Goal: Information Seeking & Learning: Learn about a topic

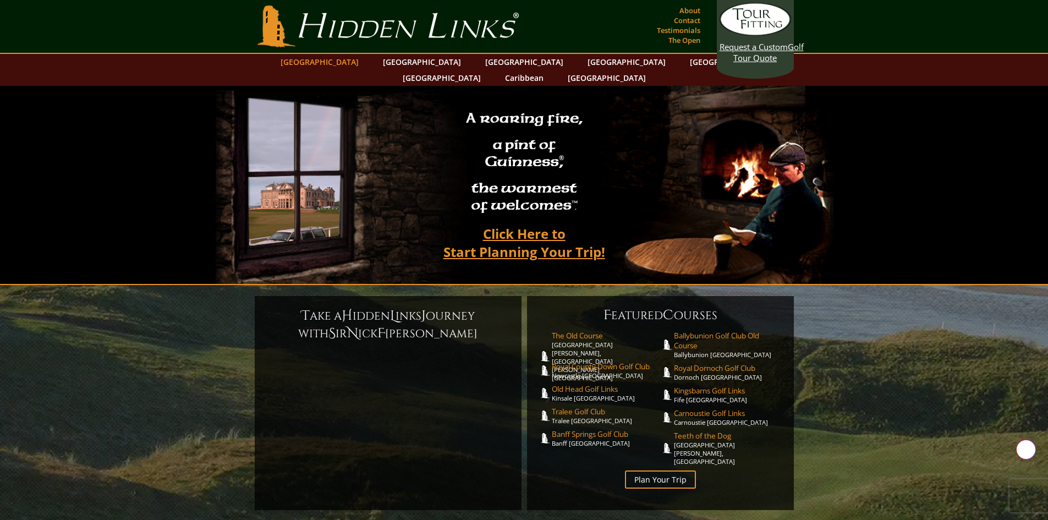
click at [344, 61] on link "[GEOGRAPHIC_DATA]" at bounding box center [319, 62] width 89 height 16
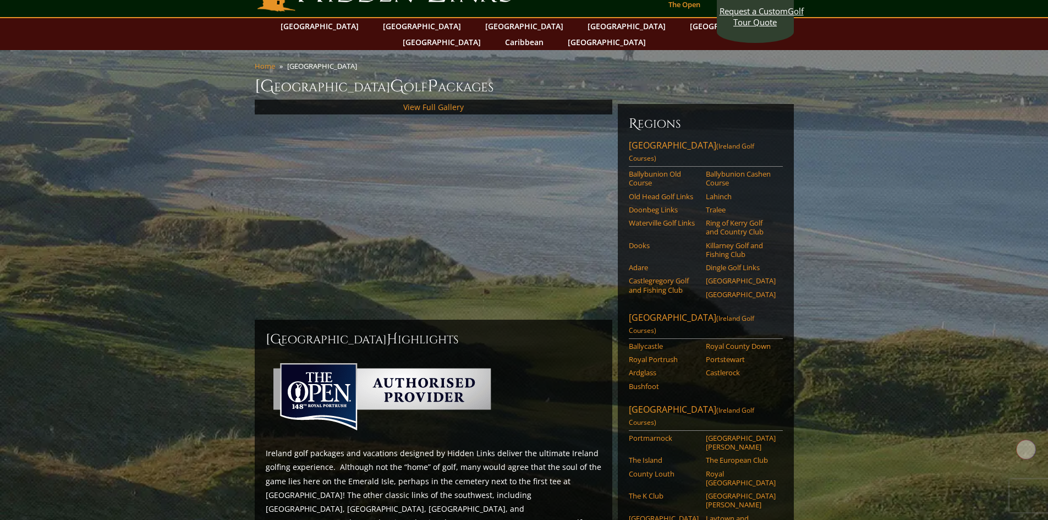
scroll to position [55, 0]
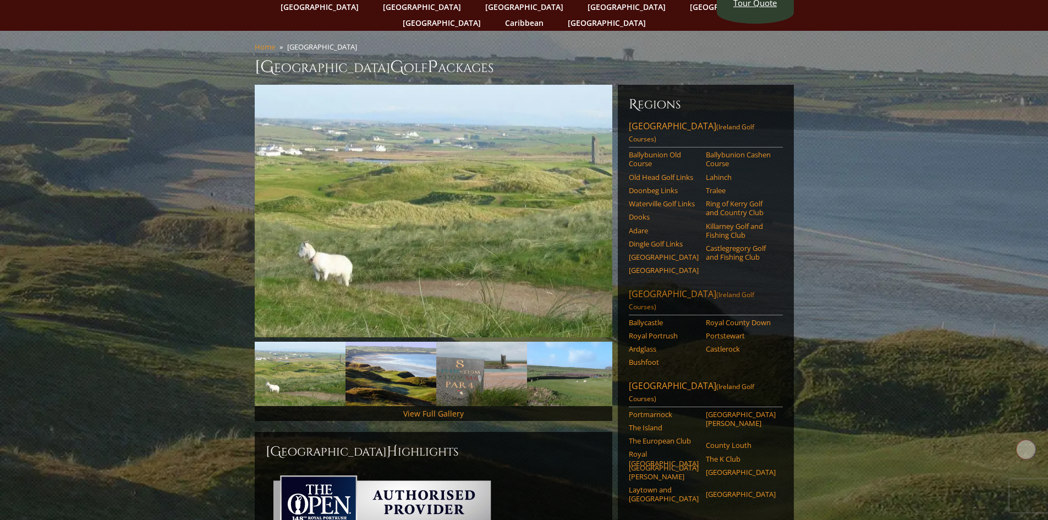
click at [684, 288] on link "[GEOGRAPHIC_DATA] ([GEOGRAPHIC_DATA] Golf Courses)" at bounding box center [706, 301] width 154 height 27
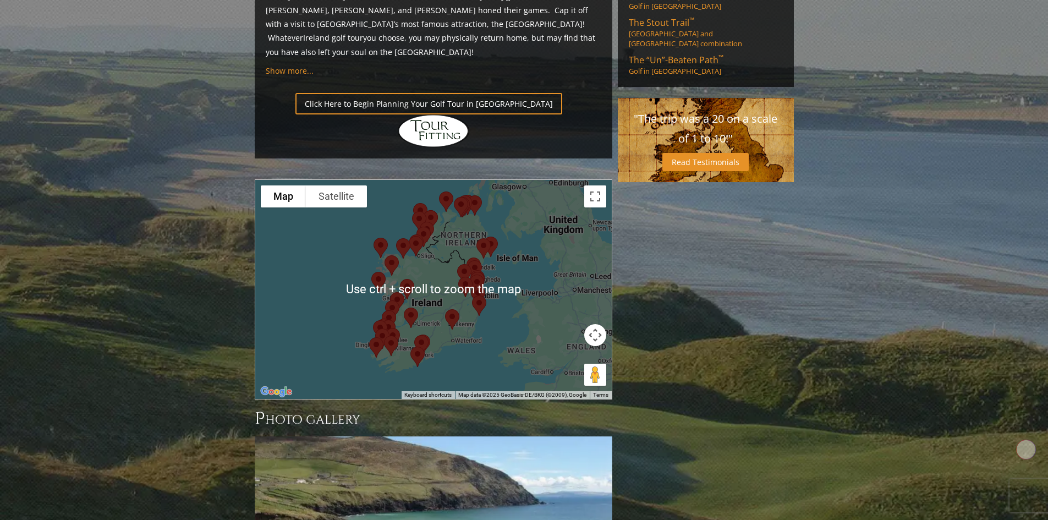
scroll to position [825, 0]
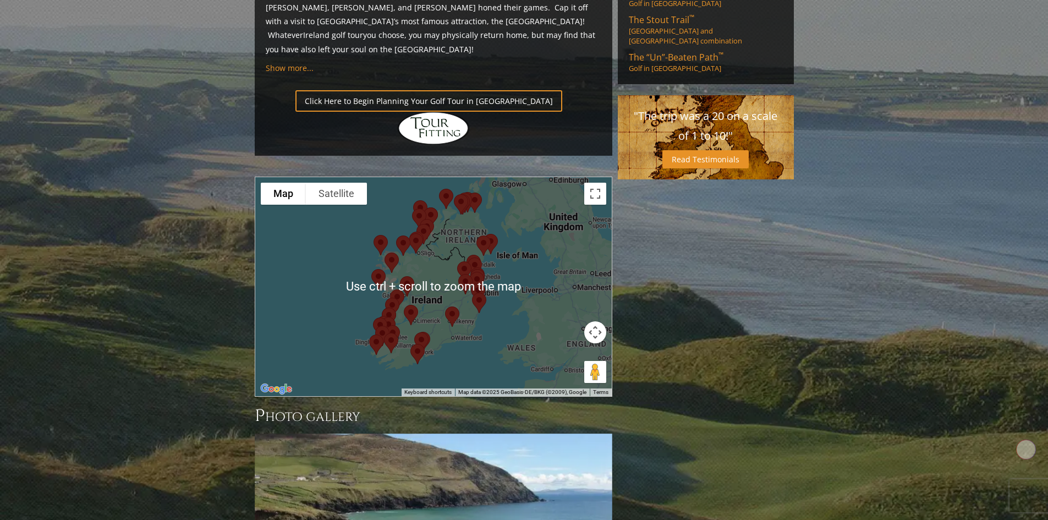
click at [410, 272] on img at bounding box center [406, 286] width 23 height 29
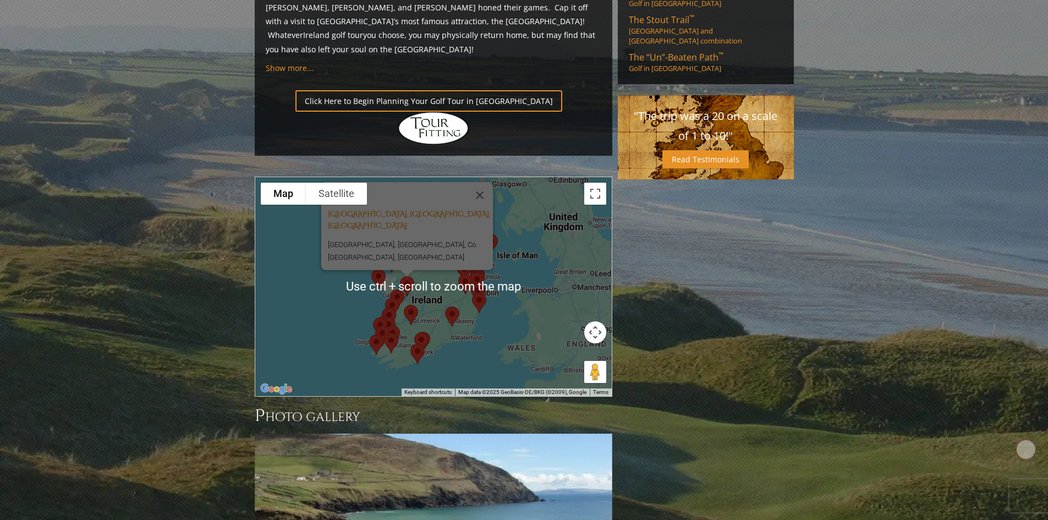
click at [410, 270] on div at bounding box center [407, 273] width 14 height 7
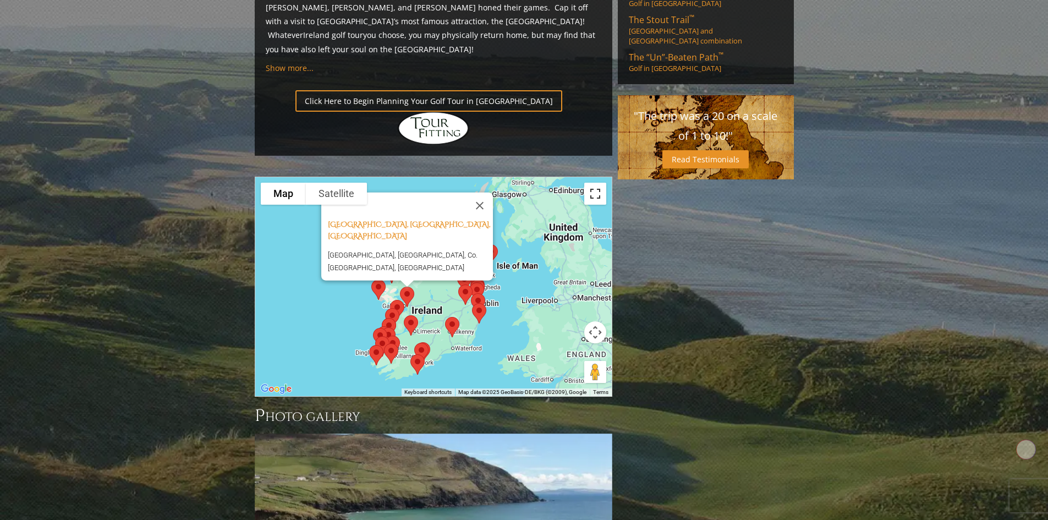
click at [590, 183] on button "Toggle fullscreen view" at bounding box center [595, 194] width 22 height 22
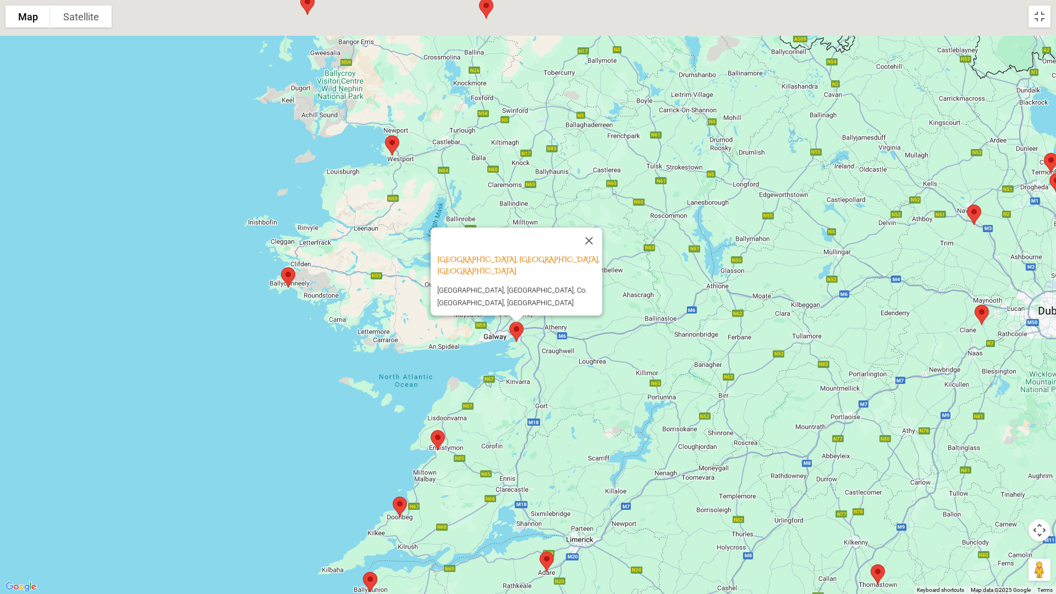
drag, startPoint x: 487, startPoint y: 269, endPoint x: 483, endPoint y: 381, distance: 111.7
click at [482, 392] on div "[GEOGRAPHIC_DATA], [GEOGRAPHIC_DATA], [GEOGRAPHIC_DATA] [GEOGRAPHIC_DATA], [GEO…" at bounding box center [528, 297] width 1056 height 594
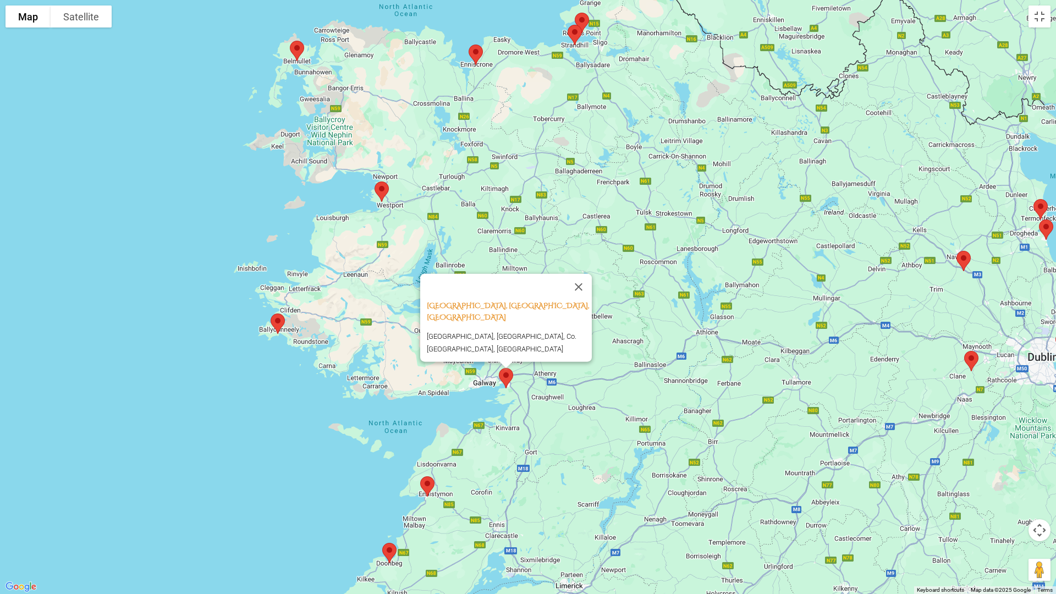
click at [465, 157] on div "[GEOGRAPHIC_DATA], [GEOGRAPHIC_DATA], [GEOGRAPHIC_DATA] [GEOGRAPHIC_DATA], [GEO…" at bounding box center [528, 297] width 1056 height 594
click at [298, 43] on img at bounding box center [296, 50] width 23 height 29
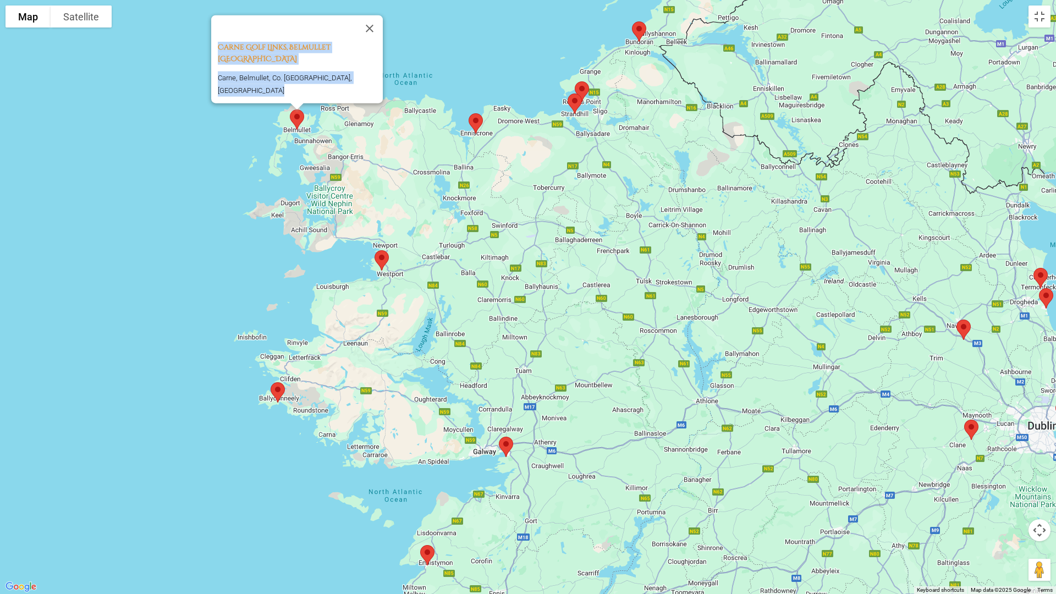
click at [349, 133] on div "Carne Golf Links, Belmullet [GEOGRAPHIC_DATA] Carne, [GEOGRAPHIC_DATA], Co. [GE…" at bounding box center [528, 297] width 1056 height 594
click at [362, 42] on button "Close" at bounding box center [369, 28] width 26 height 26
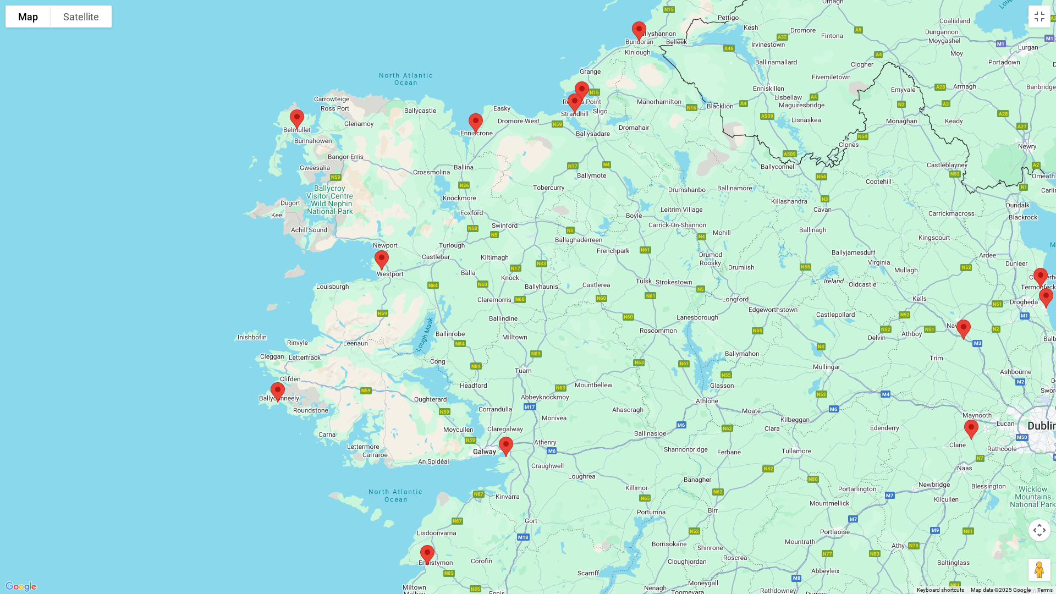
click at [476, 122] on img at bounding box center [475, 123] width 23 height 29
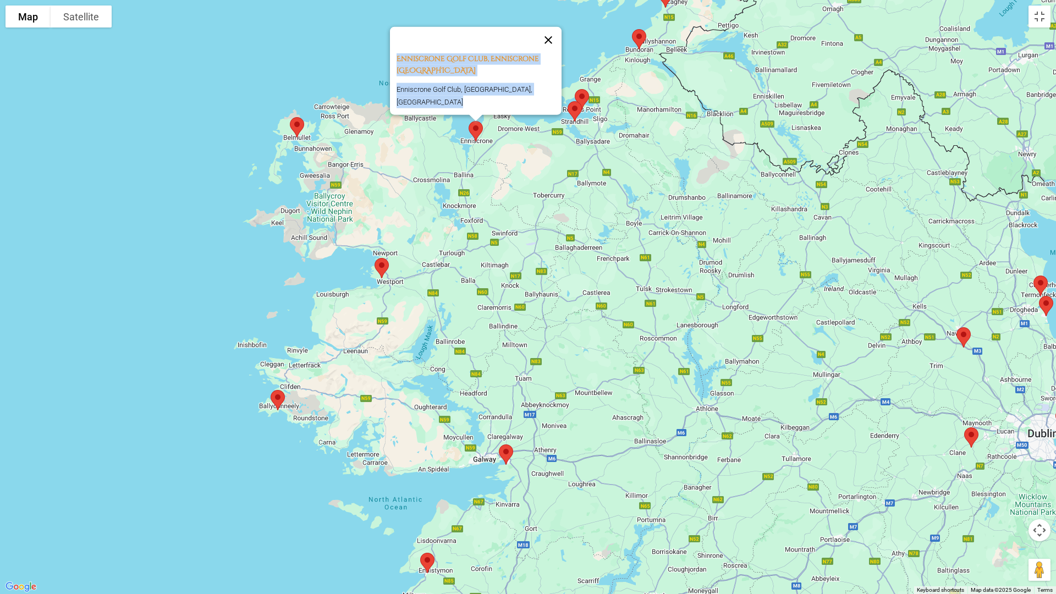
click at [553, 42] on button "Close" at bounding box center [548, 40] width 26 height 26
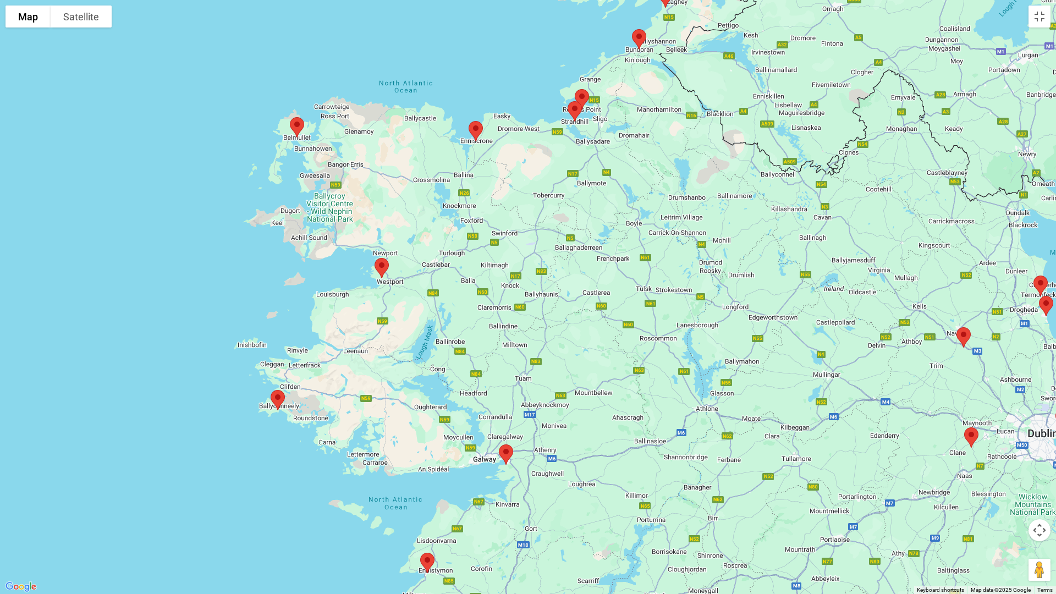
click at [383, 263] on img at bounding box center [381, 268] width 23 height 29
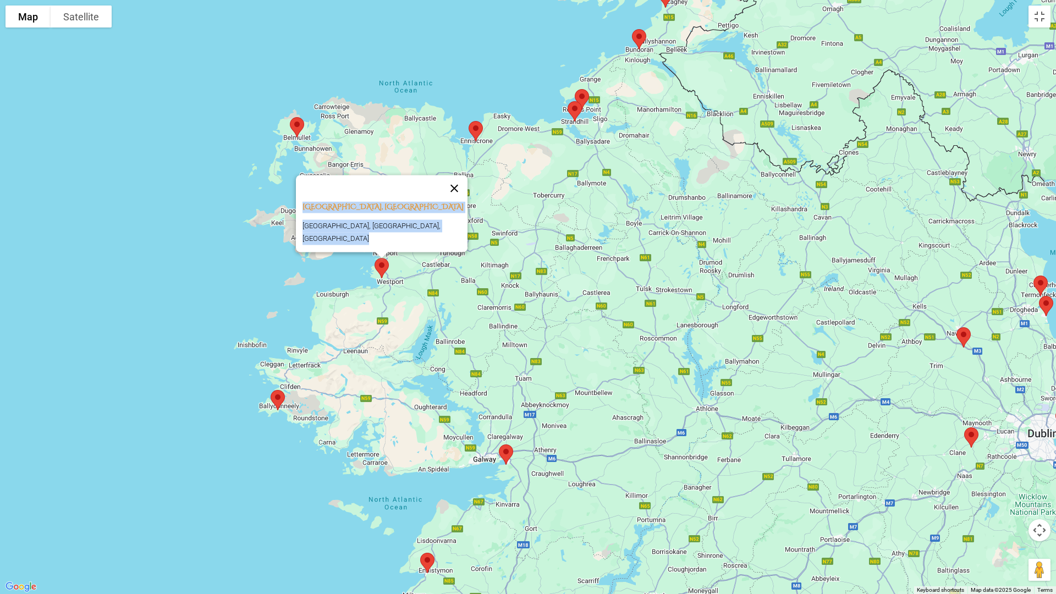
click at [453, 194] on button "Close" at bounding box center [454, 188] width 26 height 26
